Goal: Task Accomplishment & Management: Complete application form

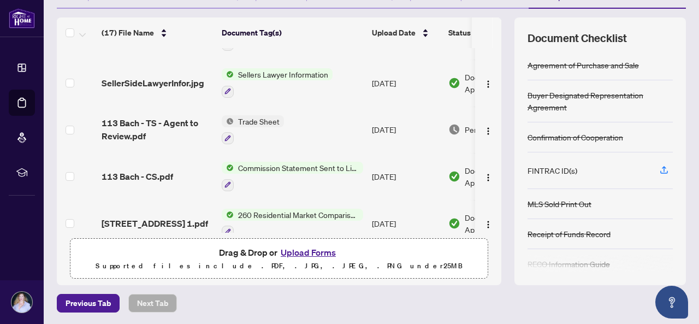
scroll to position [218, 0]
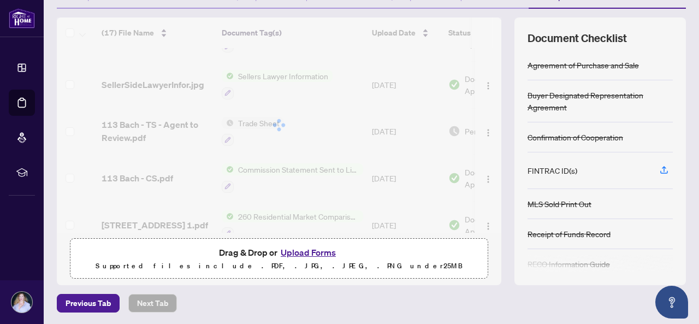
click at [491, 133] on div at bounding box center [279, 124] width 444 height 215
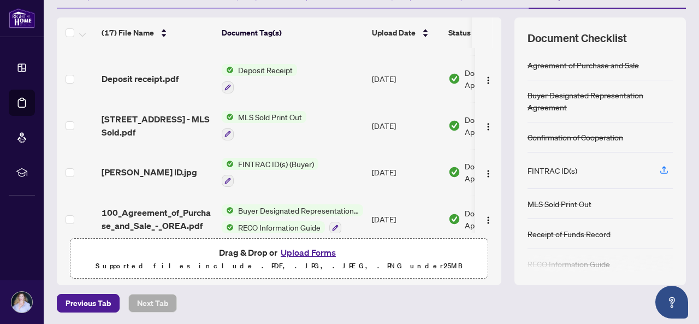
scroll to position [412, 0]
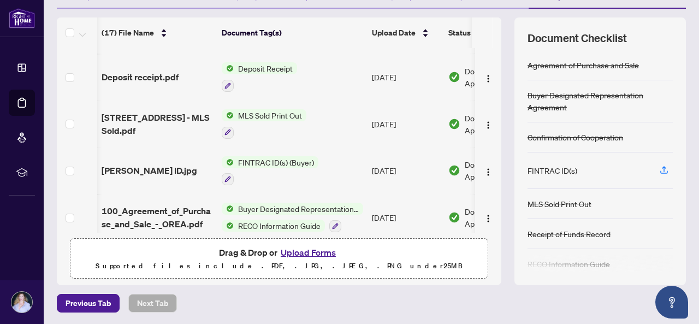
drag, startPoint x: 489, startPoint y: 178, endPoint x: 489, endPoint y: 198, distance: 19.6
click at [489, 198] on tbody "(17) File Name Document Tag(s) Upload Date Status 635 Receipt of Funds Record -…" at bounding box center [310, 31] width 506 height 791
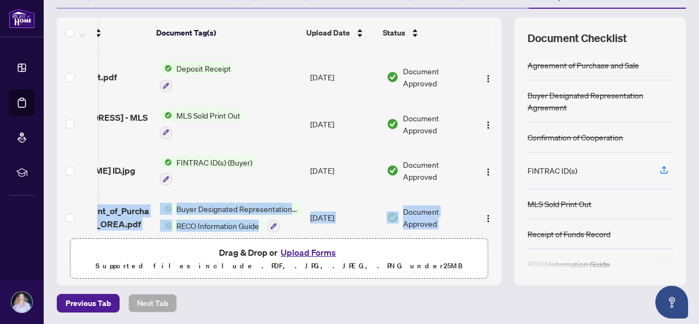
scroll to position [0, 73]
drag, startPoint x: 489, startPoint y: 178, endPoint x: 489, endPoint y: 212, distance: 34.4
click at [489, 212] on tbody "(17) File Name Document Tag(s) Upload Date Status 635 Receipt of Funds Record -…" at bounding box center [248, 31] width 506 height 791
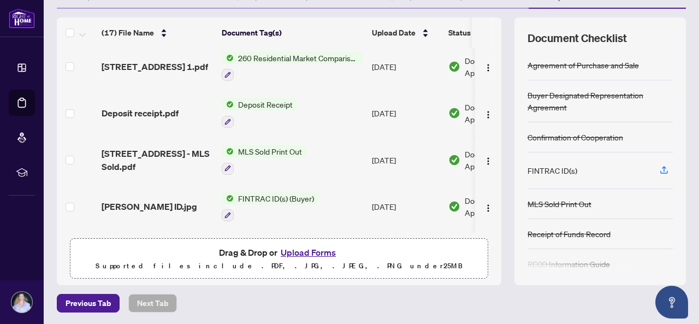
scroll to position [372, 0]
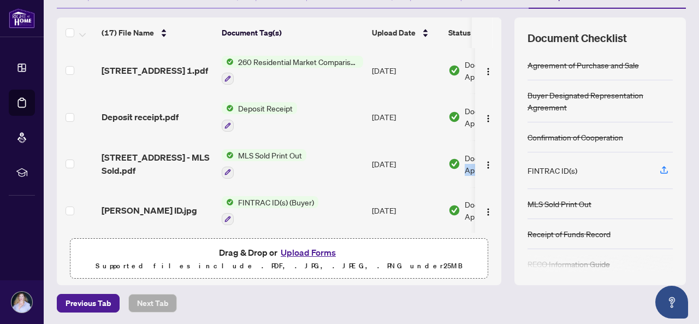
drag, startPoint x: 493, startPoint y: 161, endPoint x: 491, endPoint y: 142, distance: 18.7
click at [491, 142] on div "(17) File Name Document Tag(s) Upload Date Status (17) File Name Document Tag(s…" at bounding box center [371, 150] width 629 height 267
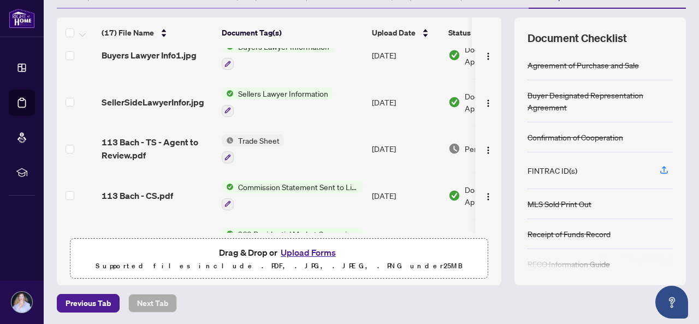
scroll to position [202, 0]
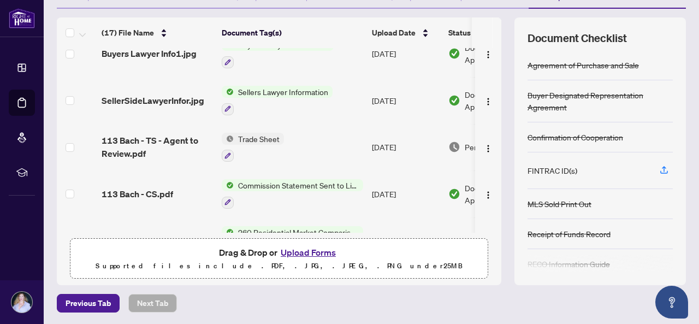
click at [250, 136] on span "Trade Sheet" at bounding box center [259, 139] width 50 height 12
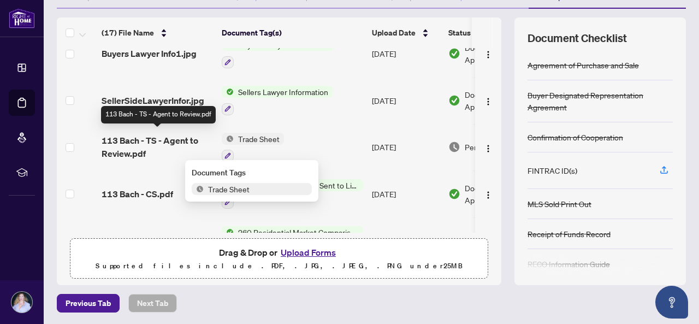
click at [156, 144] on span "113 Bach - TS - Agent to Review.pdf" at bounding box center [157, 147] width 111 height 26
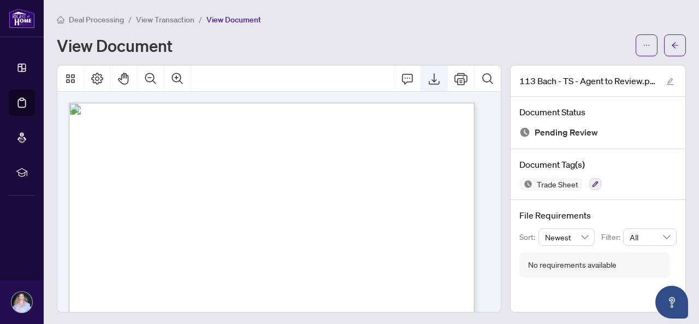
click at [427, 77] on icon "Export" at bounding box center [433, 78] width 13 height 13
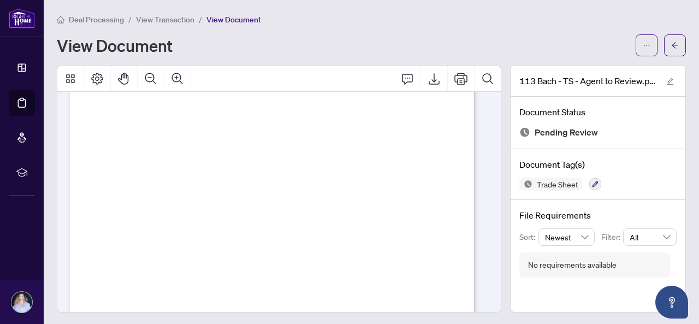
scroll to position [111, 0]
click at [671, 50] on span "button" at bounding box center [675, 45] width 8 height 17
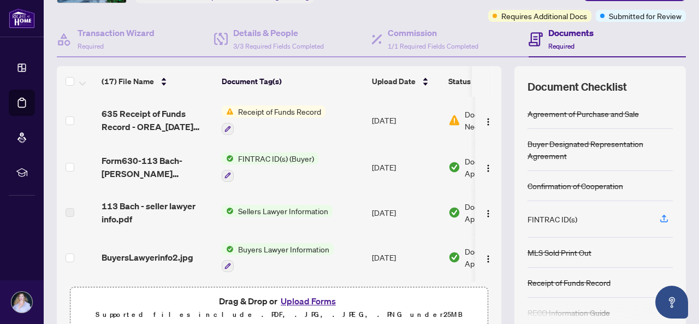
scroll to position [132, 0]
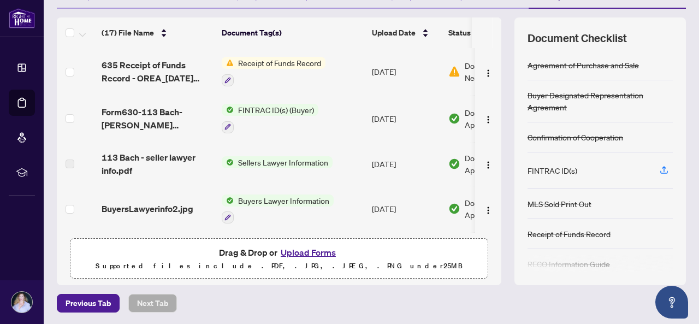
click at [309, 251] on button "Upload Forms" at bounding box center [308, 252] width 62 height 14
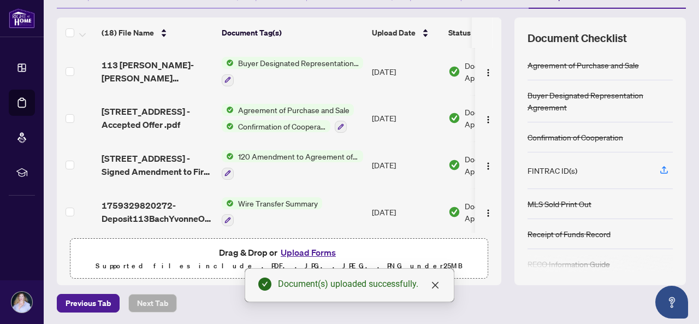
scroll to position [0, 0]
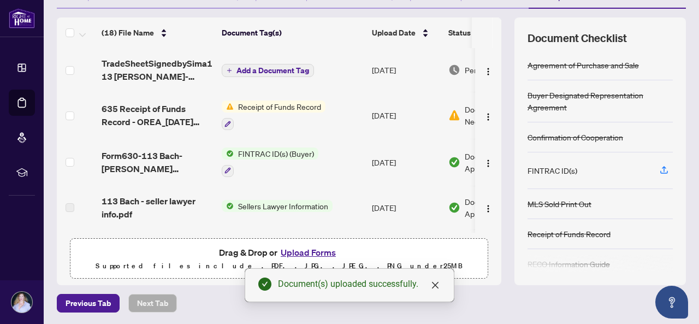
click at [299, 73] on span "Add a Document Tag" at bounding box center [272, 71] width 73 height 8
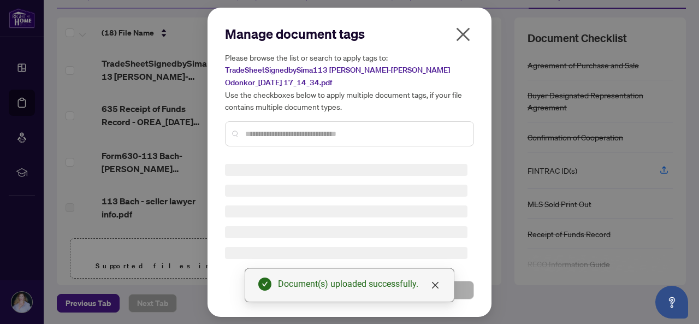
click at [279, 134] on div at bounding box center [349, 133] width 249 height 25
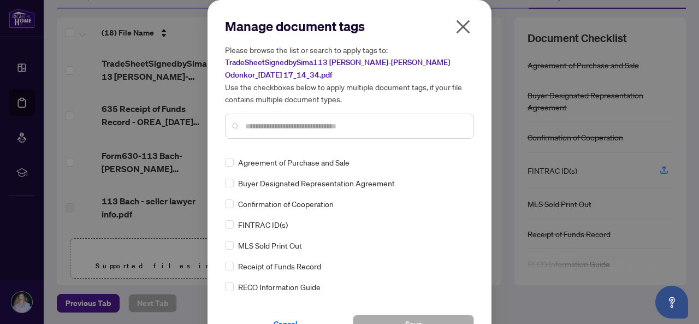
click at [267, 132] on div at bounding box center [349, 126] width 249 height 25
click at [274, 126] on input "text" at bounding box center [354, 126] width 219 height 12
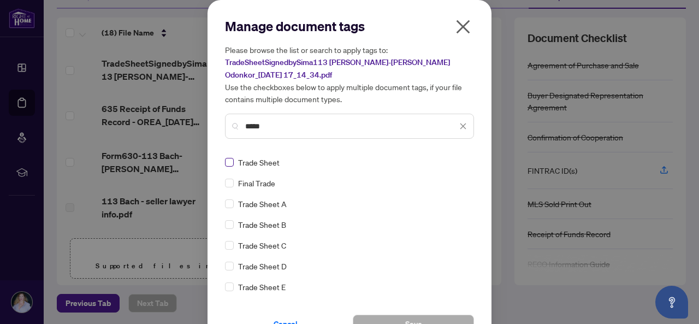
type input "*****"
click at [414, 319] on span "Save" at bounding box center [413, 323] width 17 height 17
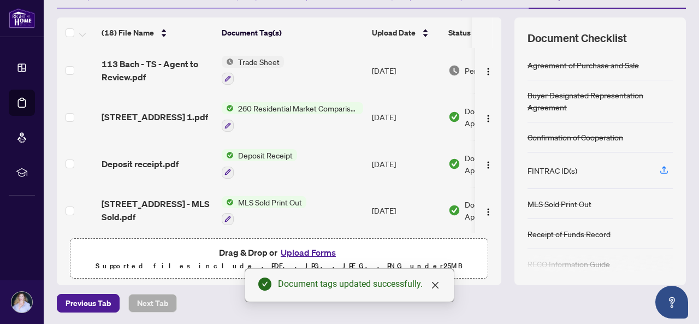
scroll to position [349, 0]
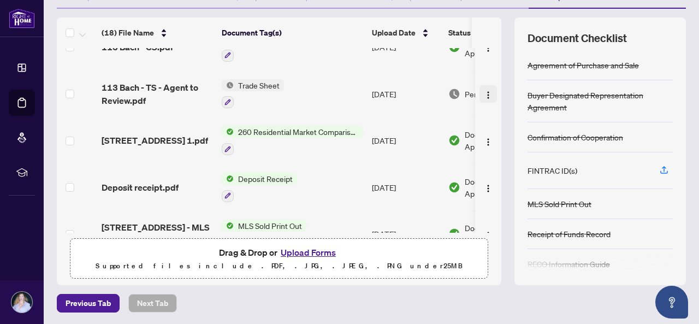
click at [484, 91] on img "button" at bounding box center [488, 95] width 9 height 9
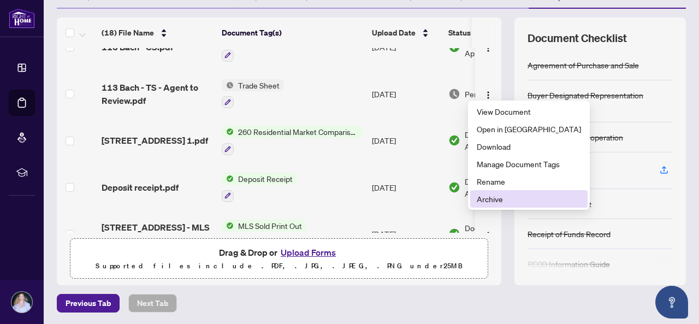
click at [496, 204] on span "Archive" at bounding box center [528, 199] width 104 height 12
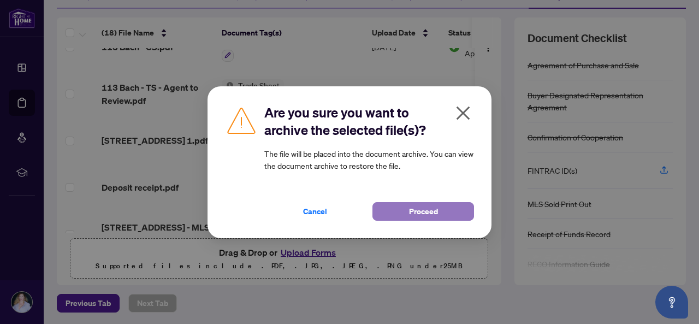
click at [434, 213] on span "Proceed" at bounding box center [423, 210] width 29 height 17
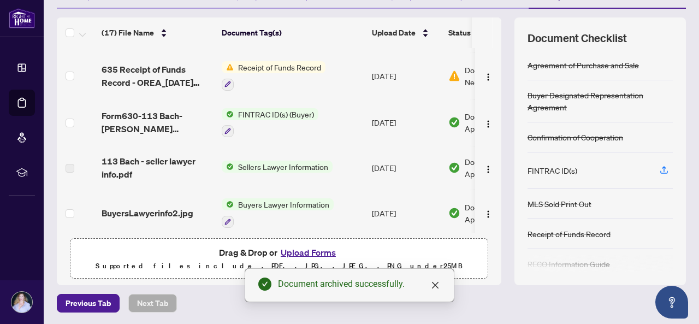
scroll to position [39, 0]
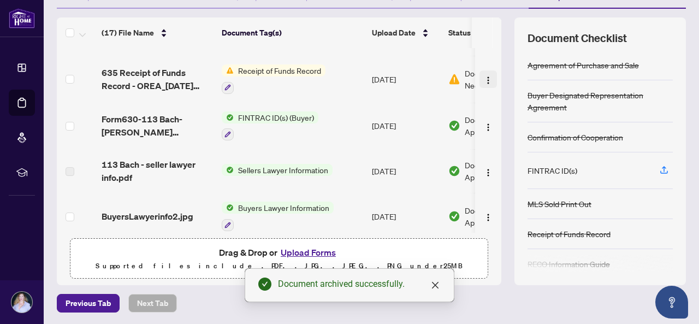
click at [484, 78] on img "button" at bounding box center [488, 80] width 9 height 9
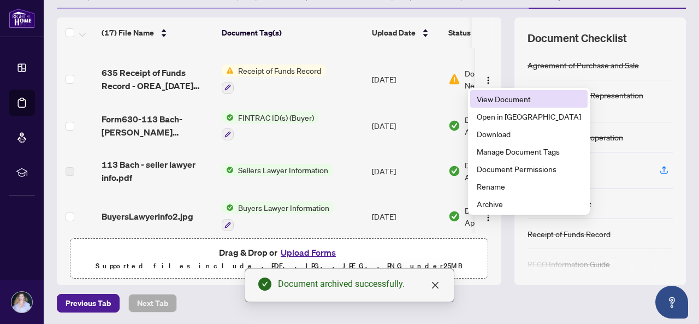
click at [480, 97] on span "View Document" at bounding box center [528, 99] width 104 height 12
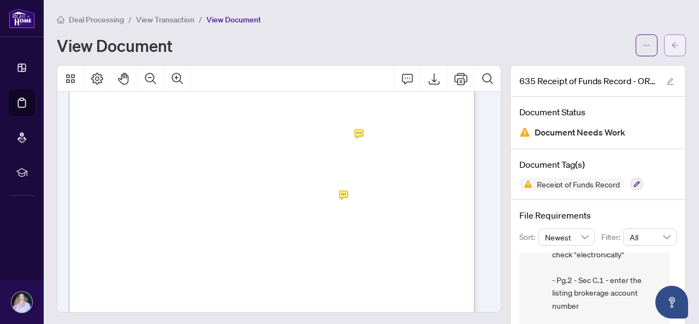
click at [671, 47] on icon "arrow-left" at bounding box center [675, 45] width 8 height 8
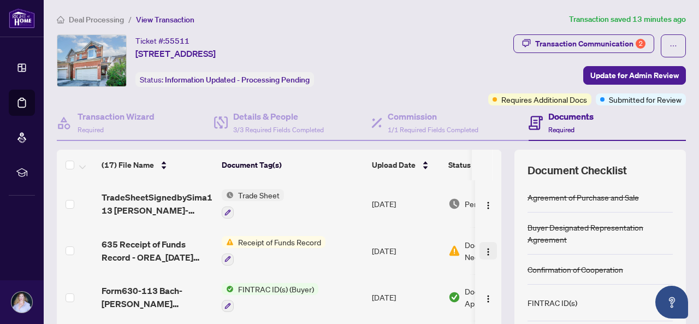
click at [484, 250] on img "button" at bounding box center [488, 251] width 9 height 9
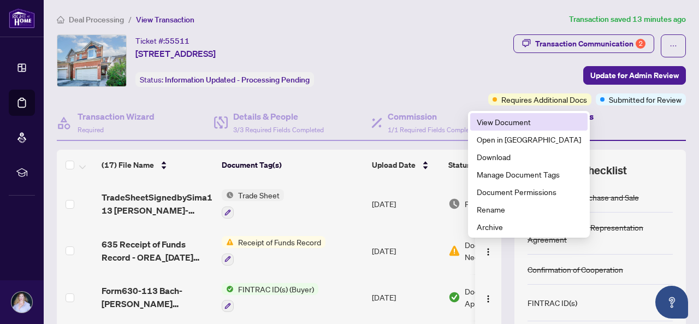
click at [494, 125] on span "View Document" at bounding box center [528, 122] width 104 height 12
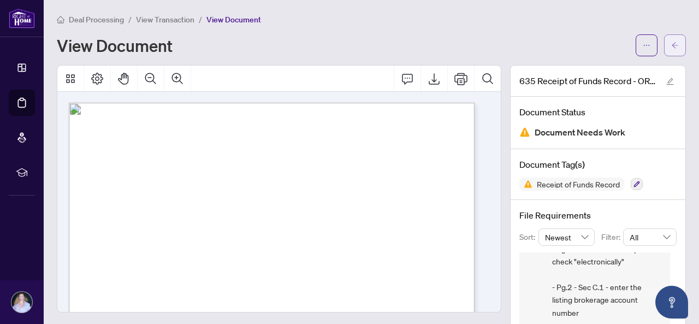
click at [671, 45] on icon "arrow-left" at bounding box center [675, 45] width 8 height 8
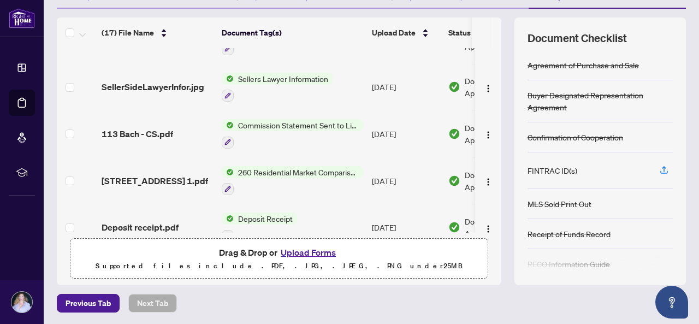
scroll to position [260, 0]
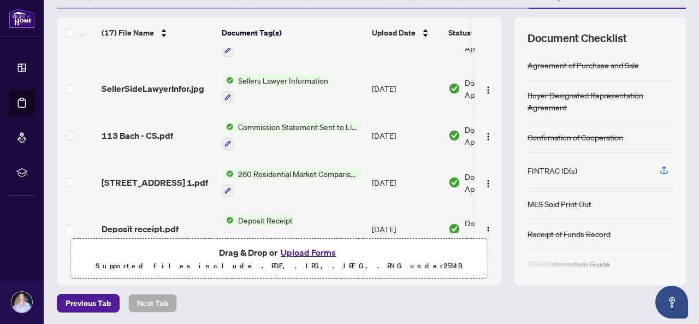
click at [306, 249] on button "Upload Forms" at bounding box center [308, 252] width 62 height 14
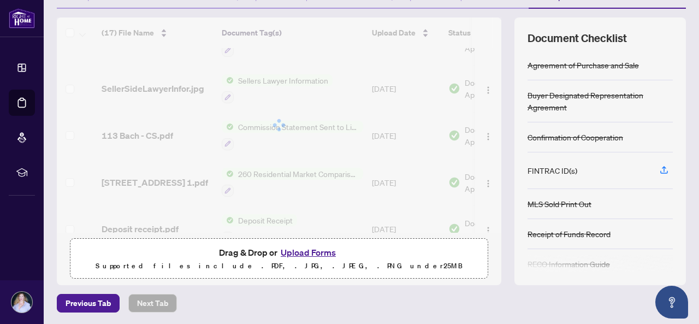
click at [491, 159] on div at bounding box center [279, 124] width 444 height 215
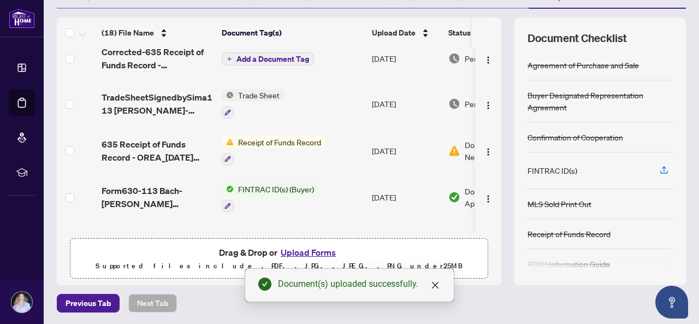
scroll to position [0, 0]
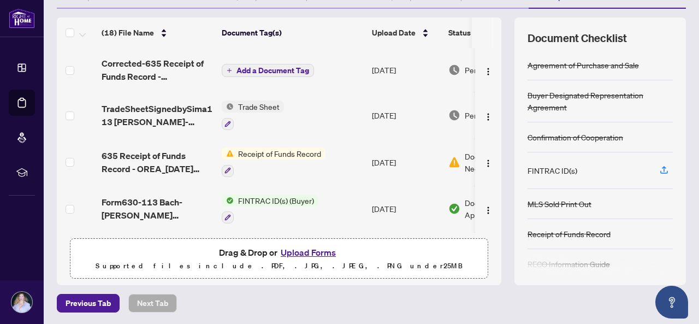
click at [273, 71] on span "Add a Document Tag" at bounding box center [272, 71] width 73 height 8
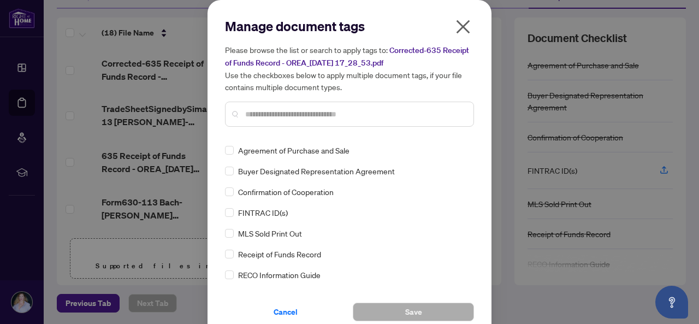
click at [256, 116] on input "text" at bounding box center [354, 114] width 219 height 12
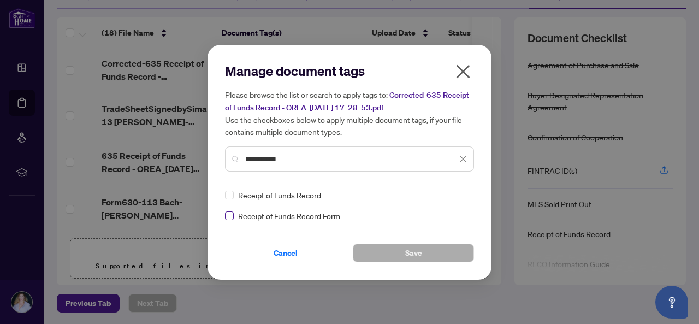
type input "**********"
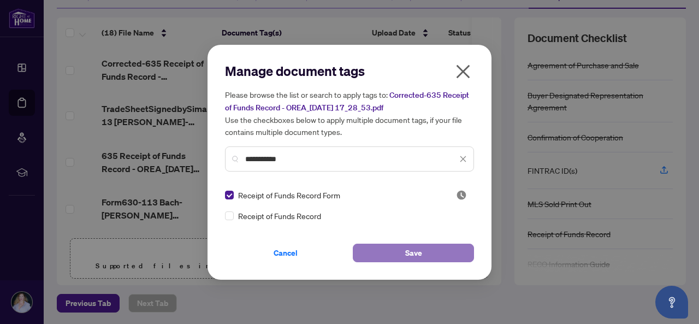
click at [394, 255] on button "Save" at bounding box center [413, 252] width 121 height 19
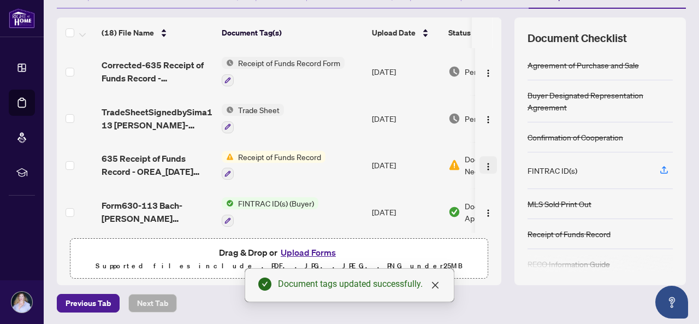
click at [484, 166] on img "button" at bounding box center [488, 166] width 9 height 9
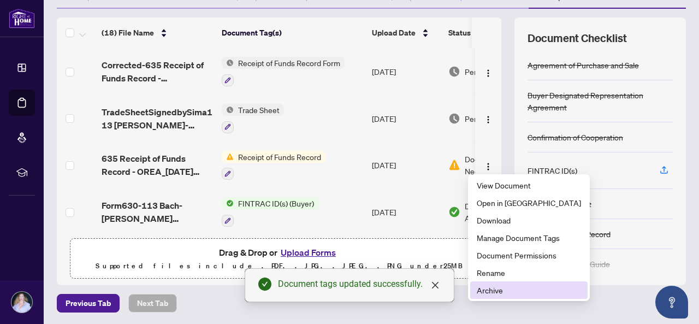
click at [493, 290] on span "Archive" at bounding box center [528, 290] width 104 height 12
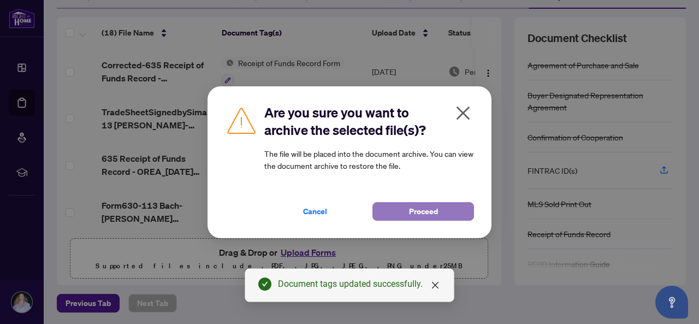
click at [407, 213] on button "Proceed" at bounding box center [423, 211] width 102 height 19
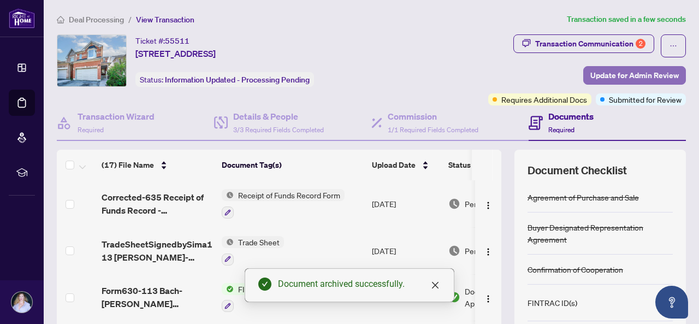
click at [640, 79] on span "Update for Admin Review" at bounding box center [634, 75] width 88 height 17
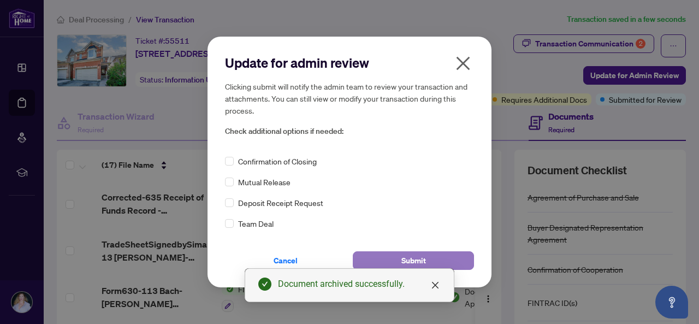
click at [406, 261] on span "Submit" at bounding box center [413, 260] width 25 height 17
